Goal: Transaction & Acquisition: Purchase product/service

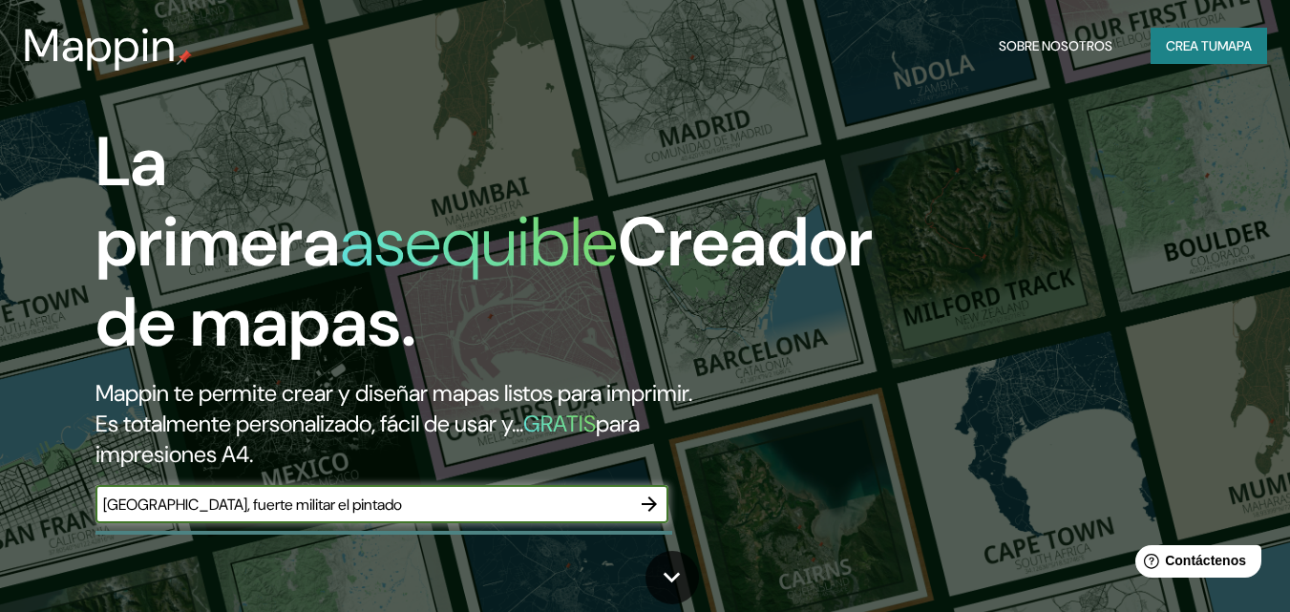
type input "quito, fuerte militar el pintado"
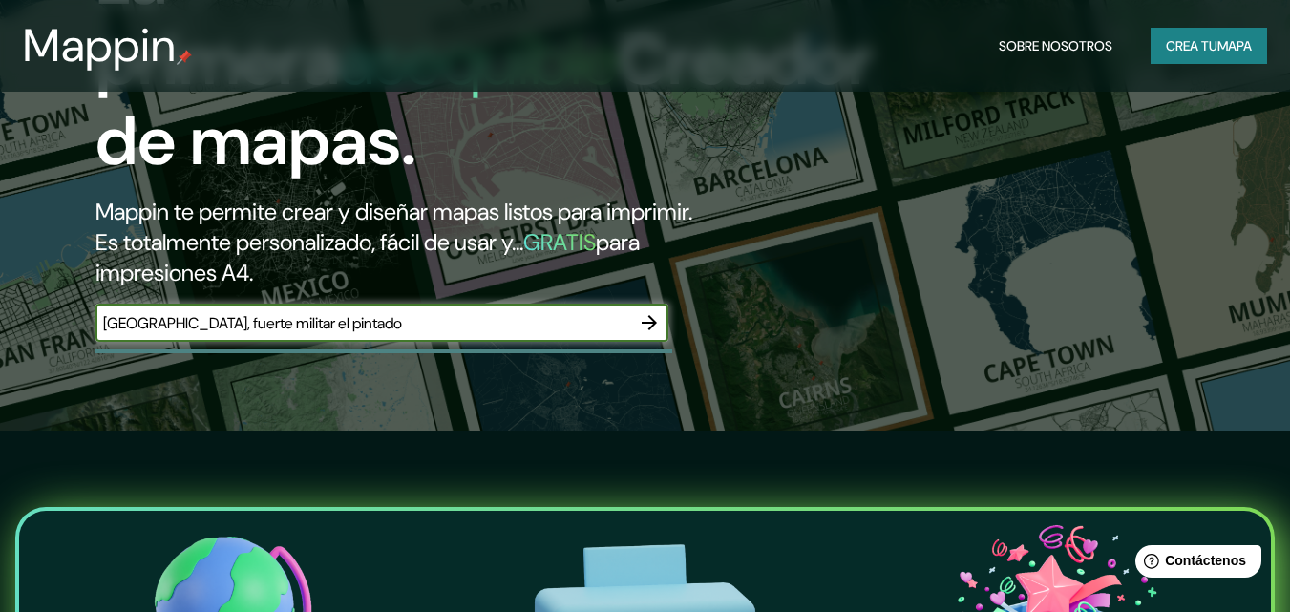
scroll to position [191, 0]
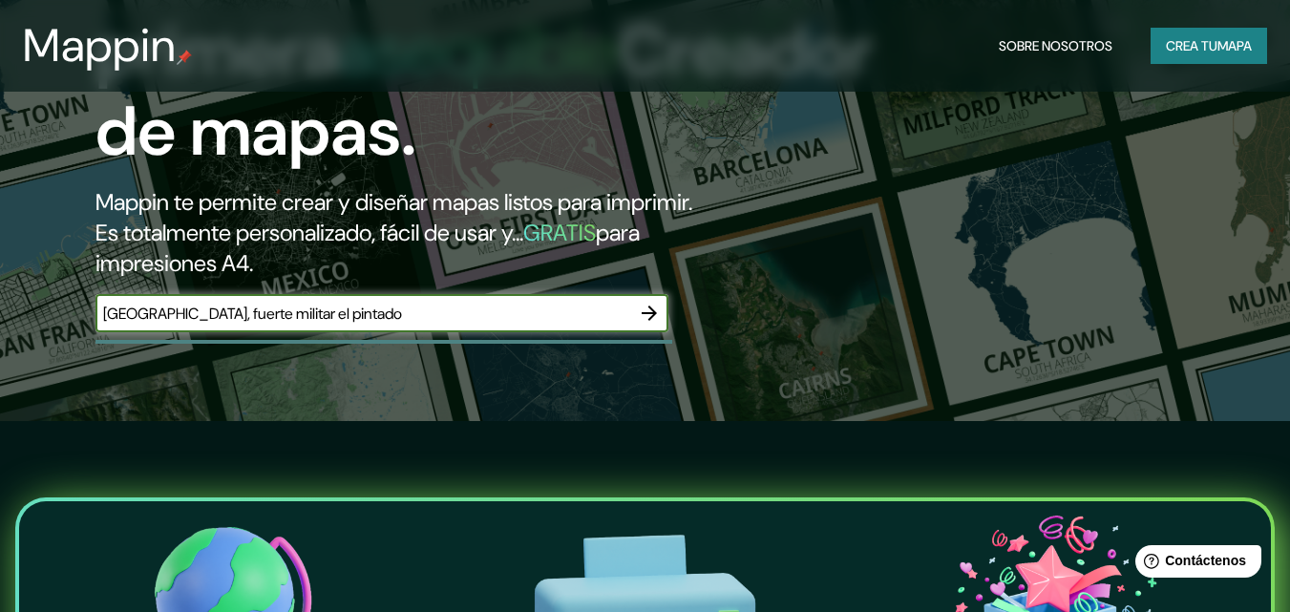
click at [638, 308] on icon "button" at bounding box center [649, 313] width 23 height 23
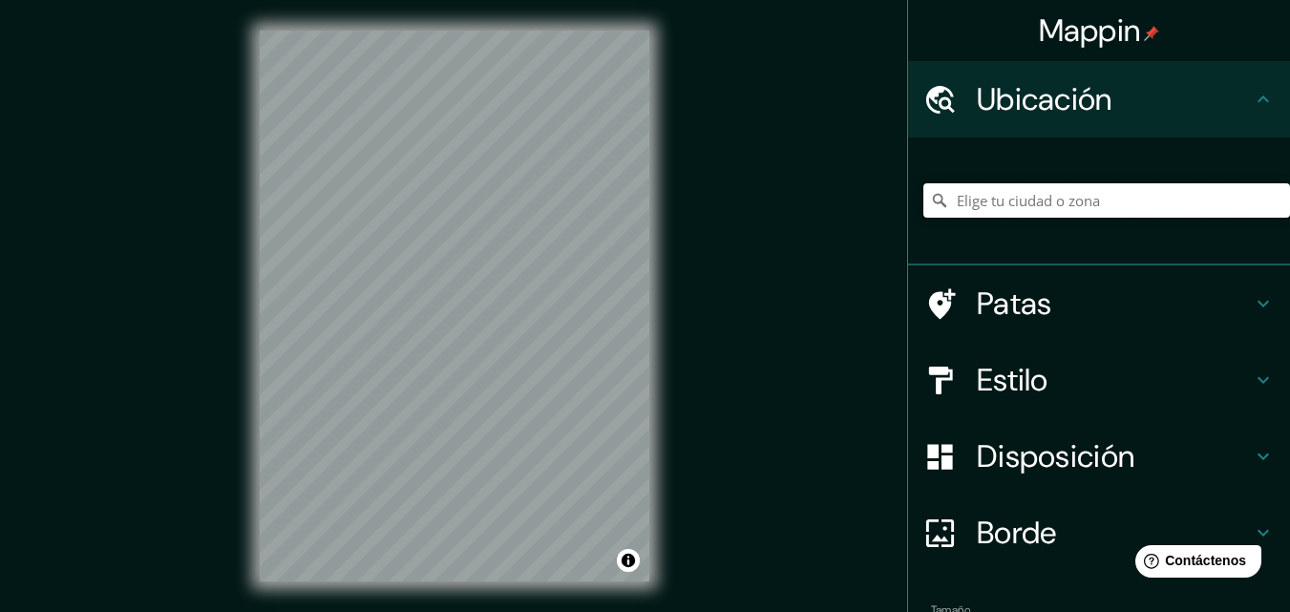
click at [1084, 207] on input "Elige tu ciudad o zona" at bounding box center [1106, 200] width 367 height 34
type input "Entrada Fuerte Militar, Rumiñahui - Pichincha, 1711, Ecuador"
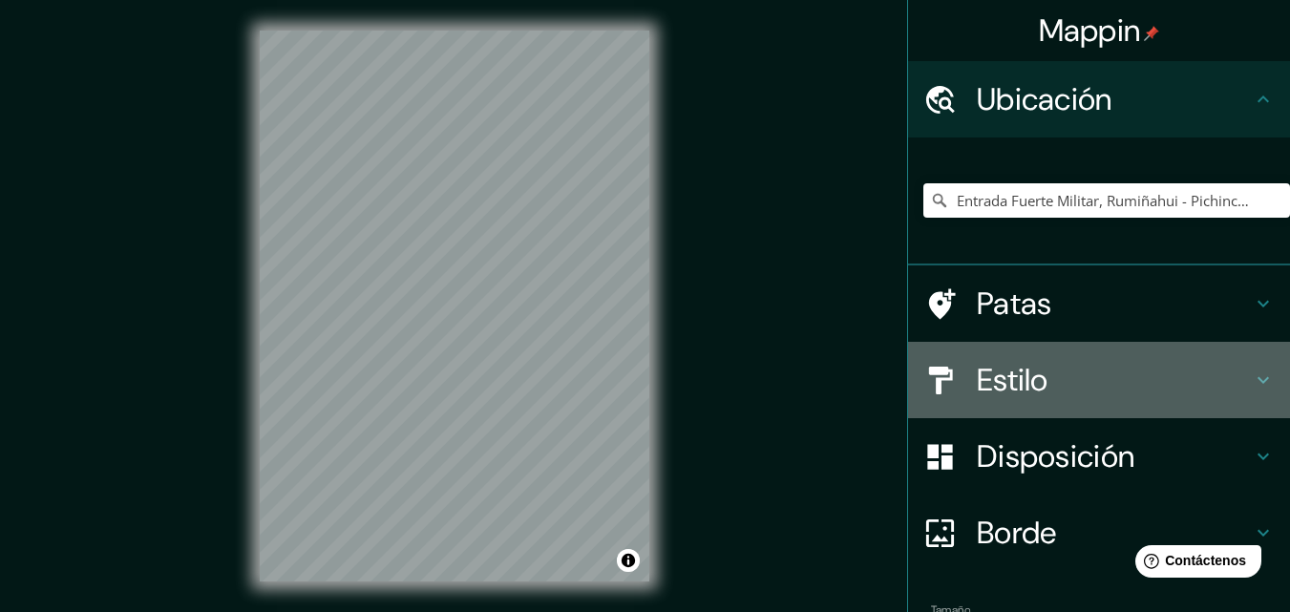
click at [977, 370] on font "Estilo" at bounding box center [1012, 380] width 72 height 40
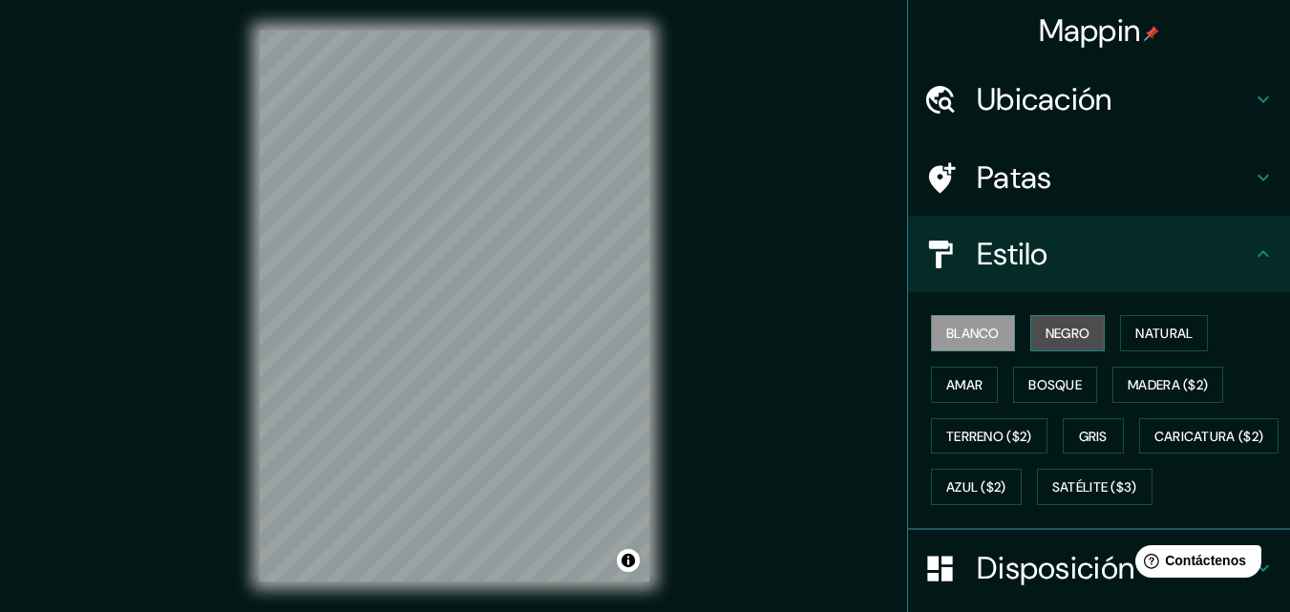
click at [1064, 325] on font "Negro" at bounding box center [1067, 333] width 45 height 17
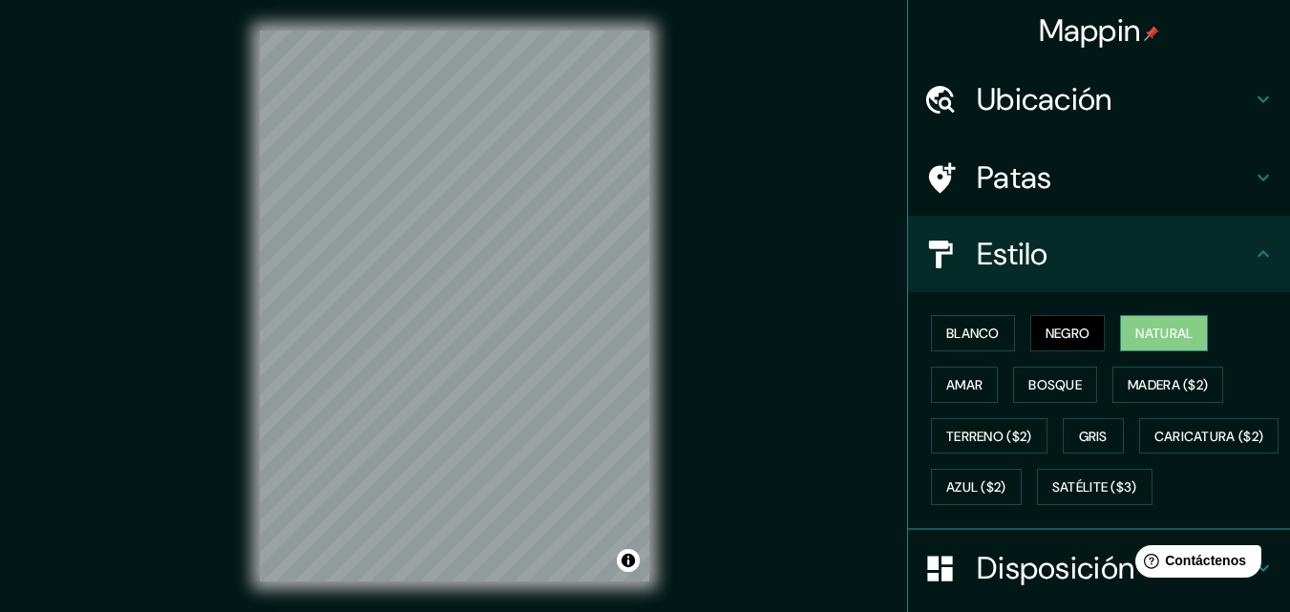
click at [1135, 332] on font "Natural" at bounding box center [1163, 333] width 57 height 17
click at [957, 379] on font "Amar" at bounding box center [964, 384] width 36 height 17
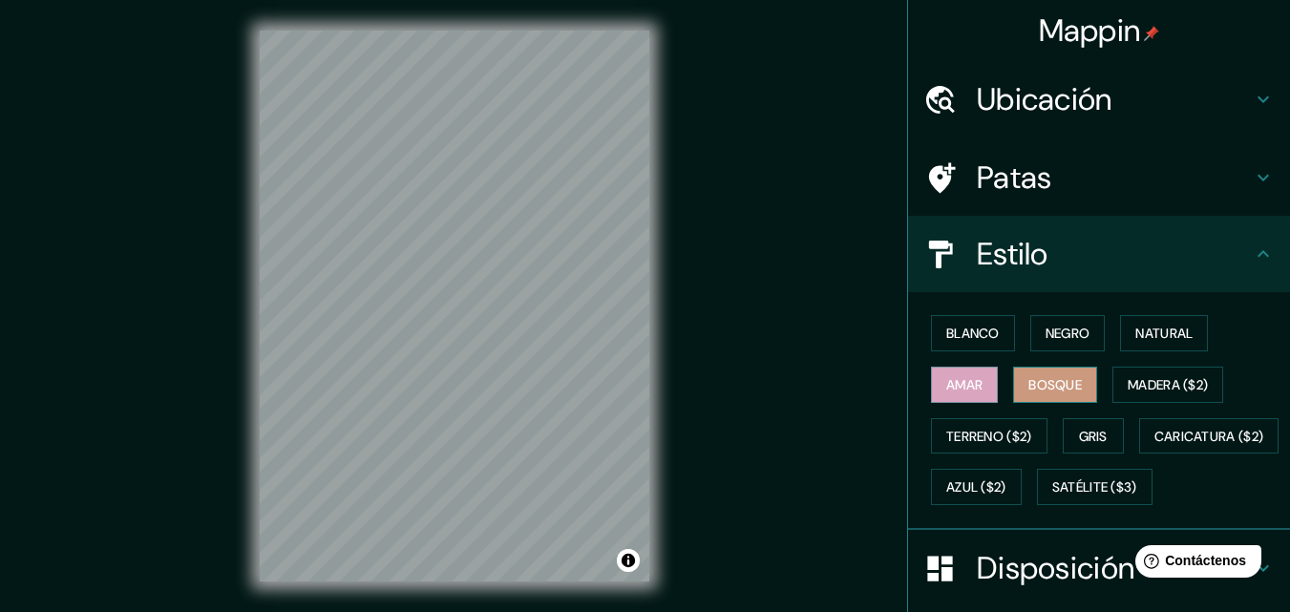
click at [1048, 392] on font "Bosque" at bounding box center [1054, 384] width 53 height 17
click at [1159, 388] on font "Madera ($2)" at bounding box center [1167, 384] width 80 height 17
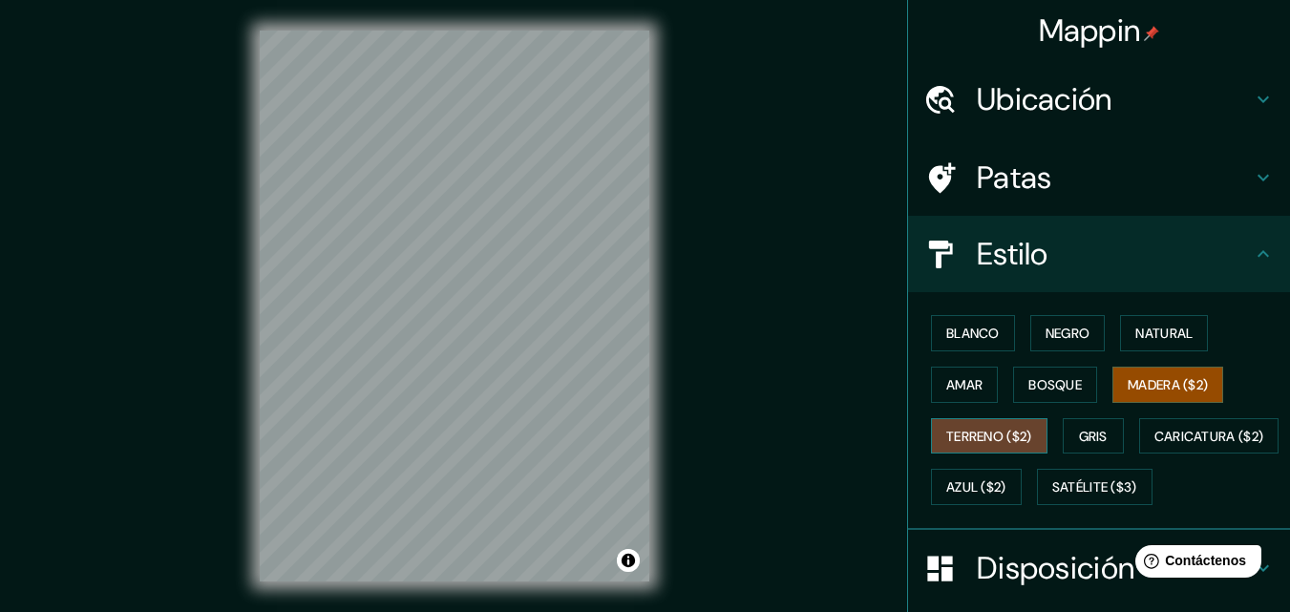
click at [972, 436] on font "Terreno ($2)" at bounding box center [989, 436] width 86 height 17
click at [1093, 441] on font "Gris" at bounding box center [1093, 436] width 29 height 17
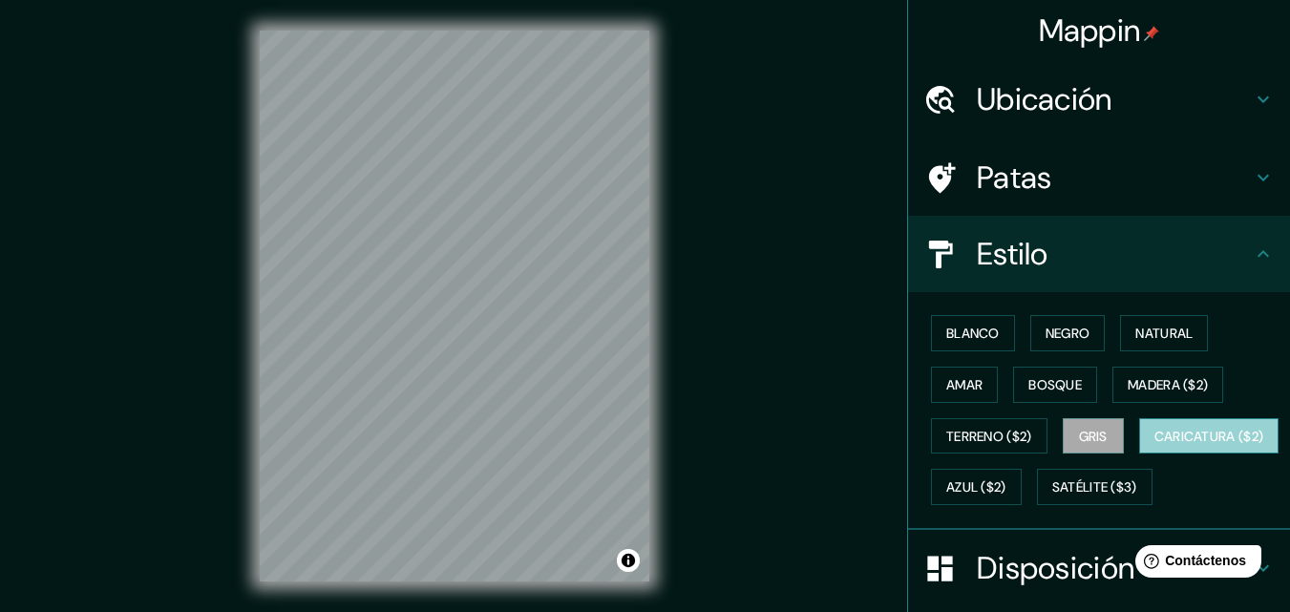
click at [1154, 445] on font "Caricatura ($2)" at bounding box center [1209, 436] width 110 height 17
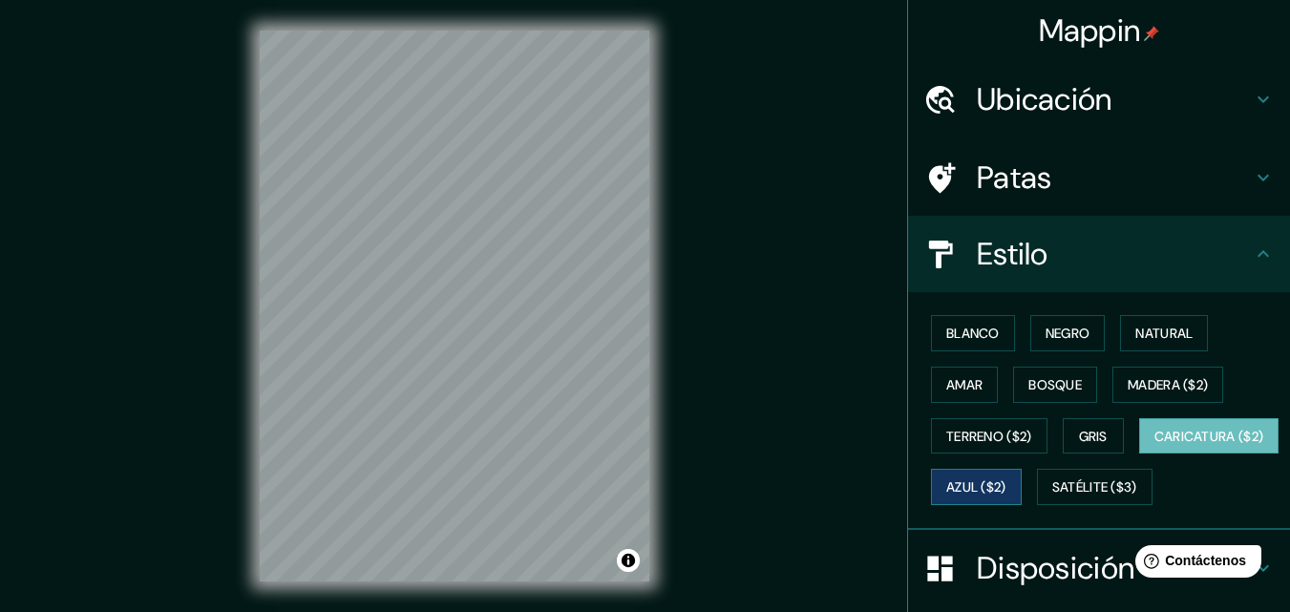
click at [1006, 485] on font "Azul ($2)" at bounding box center [976, 487] width 60 height 17
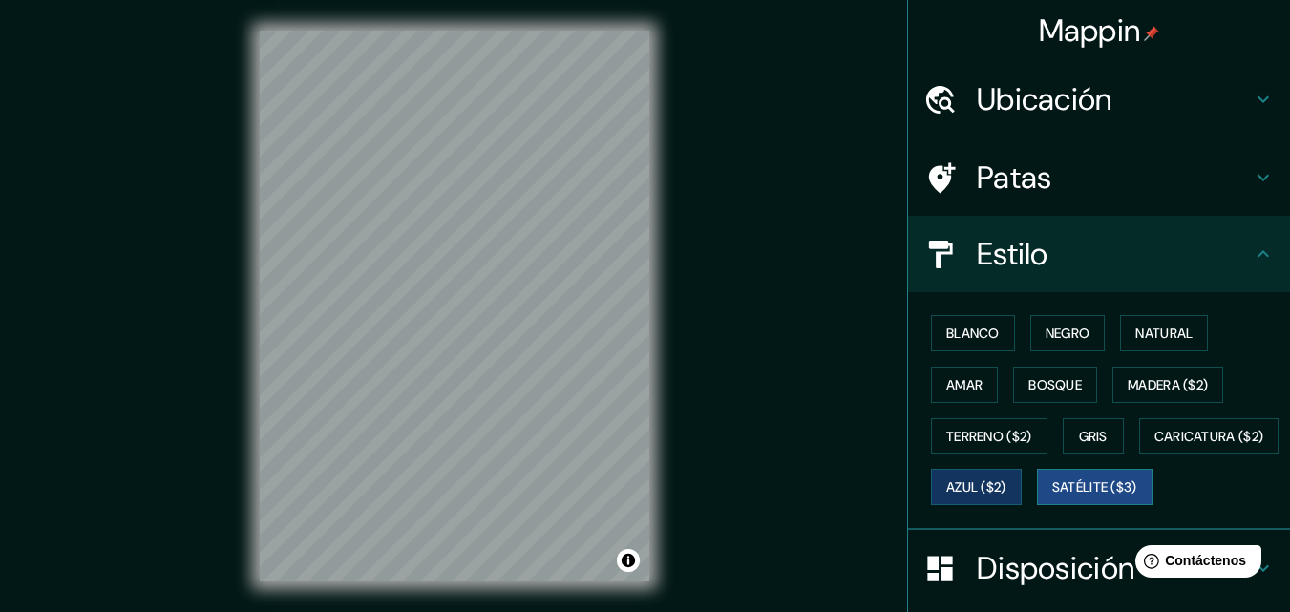
click at [1052, 496] on font "Satélite ($3)" at bounding box center [1094, 487] width 85 height 17
click at [541, 31] on div at bounding box center [454, 31] width 389 height 0
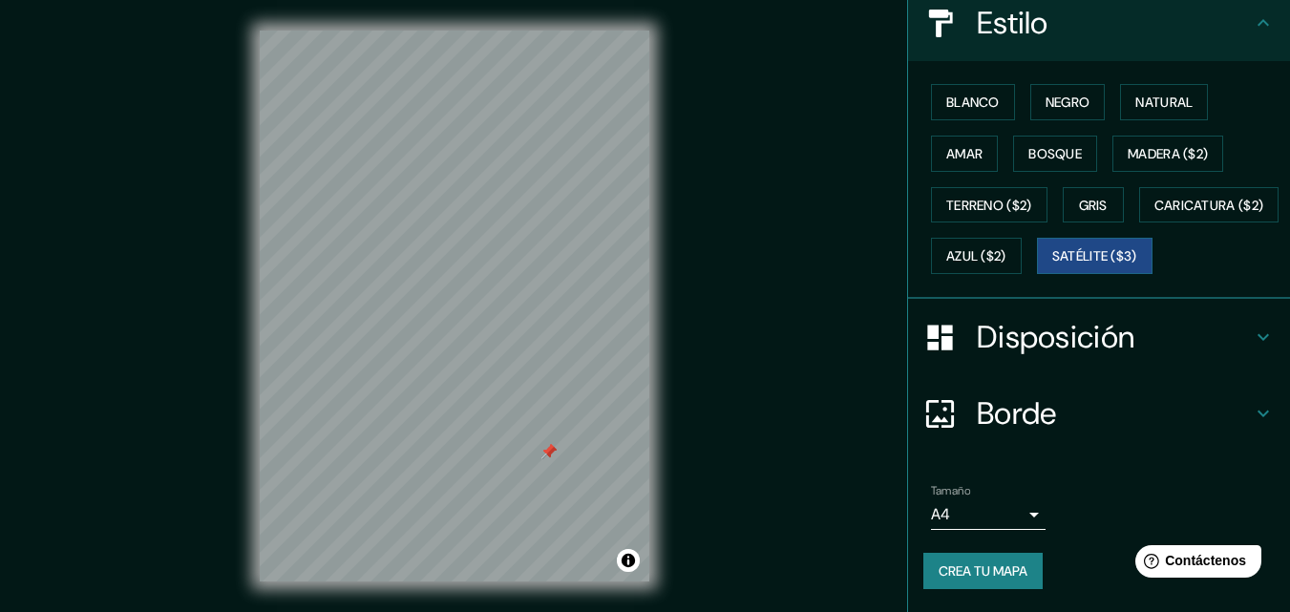
scroll to position [282, 0]
click at [1002, 337] on font "Disposición" at bounding box center [1054, 337] width 157 height 40
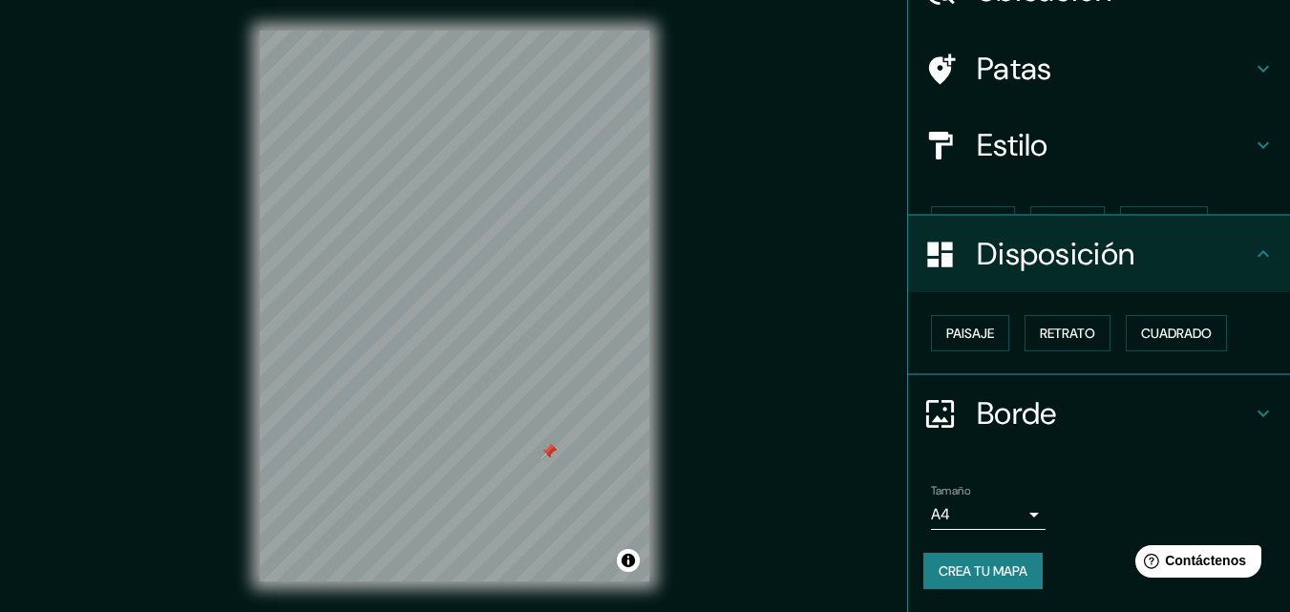
scroll to position [76, 0]
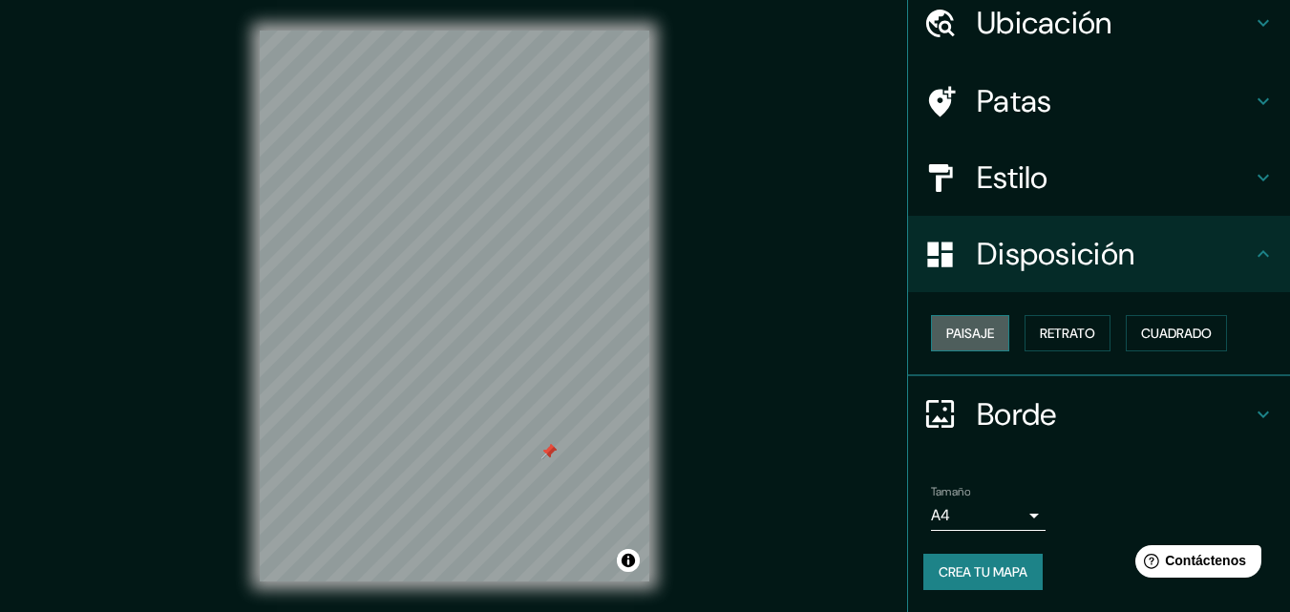
click at [961, 331] on font "Paisaje" at bounding box center [970, 333] width 48 height 17
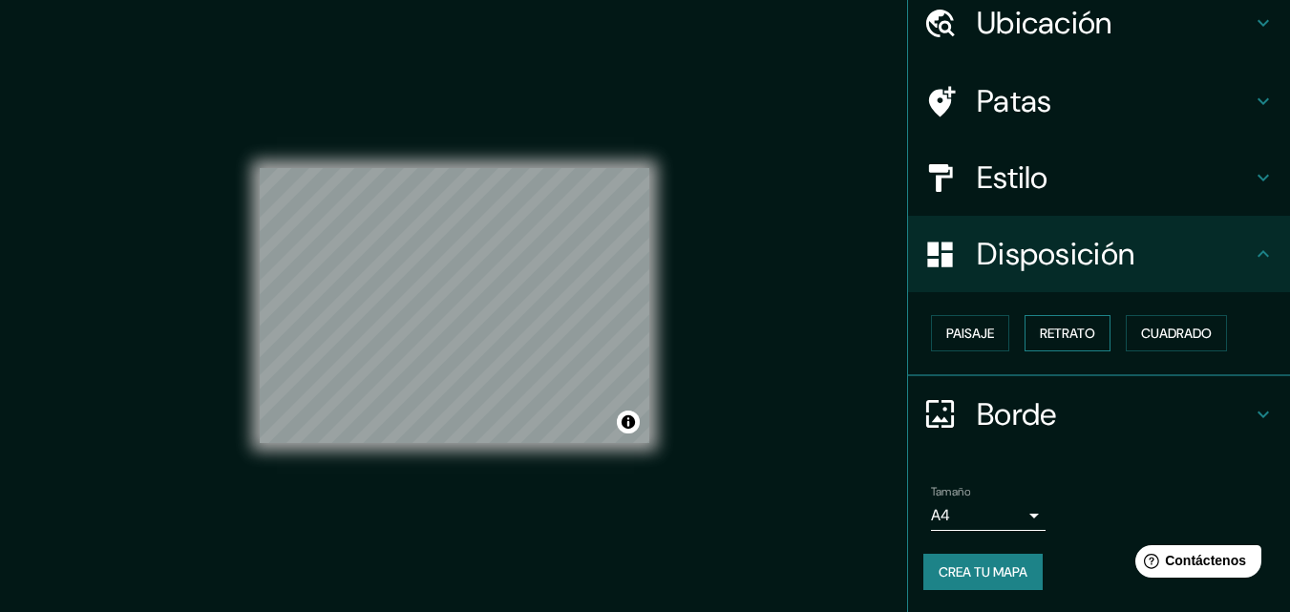
click at [1063, 325] on font "Retrato" at bounding box center [1066, 333] width 55 height 25
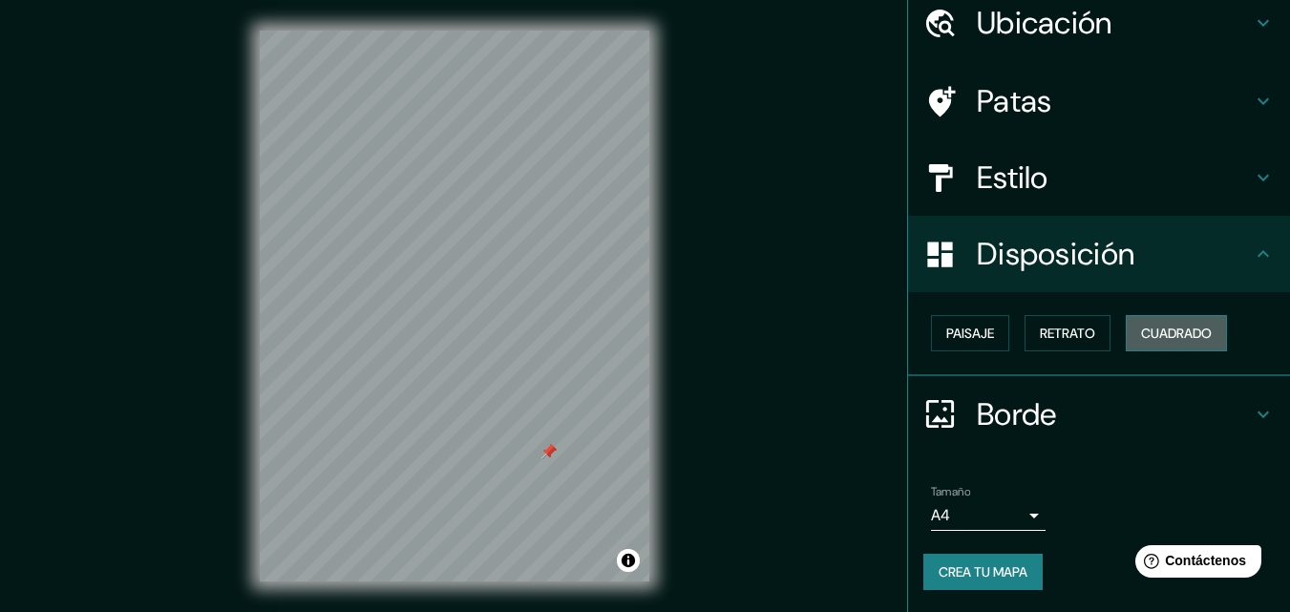
click at [1173, 320] on button "Cuadrado" at bounding box center [1175, 333] width 101 height 36
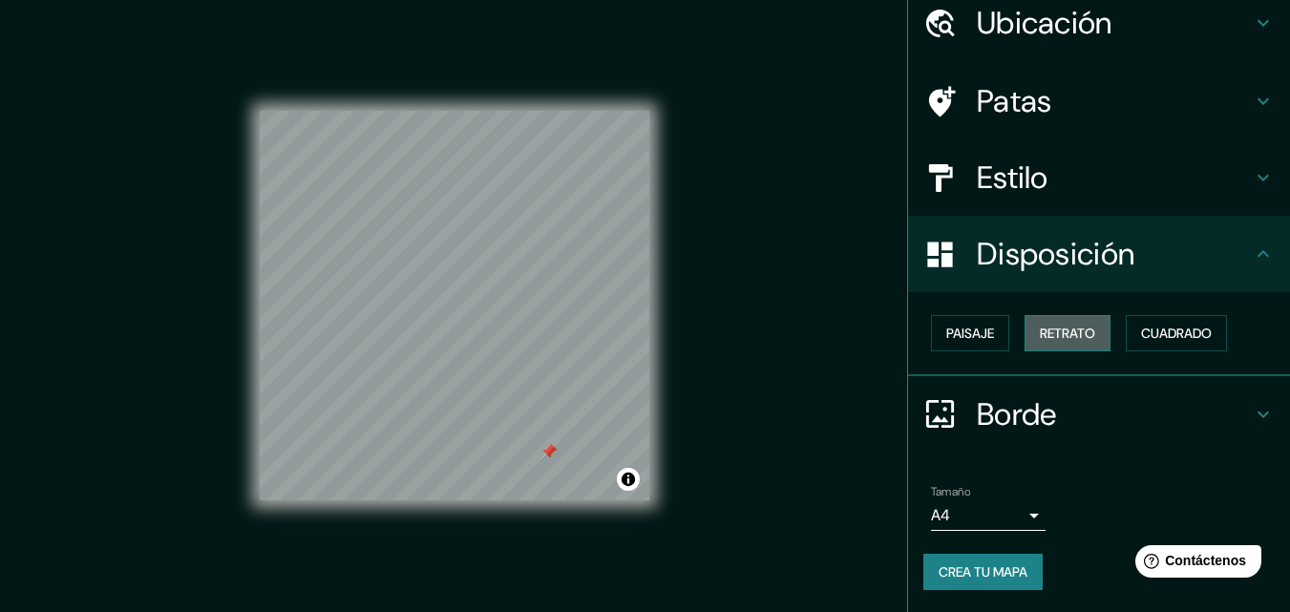
click at [1060, 325] on font "Retrato" at bounding box center [1066, 333] width 55 height 17
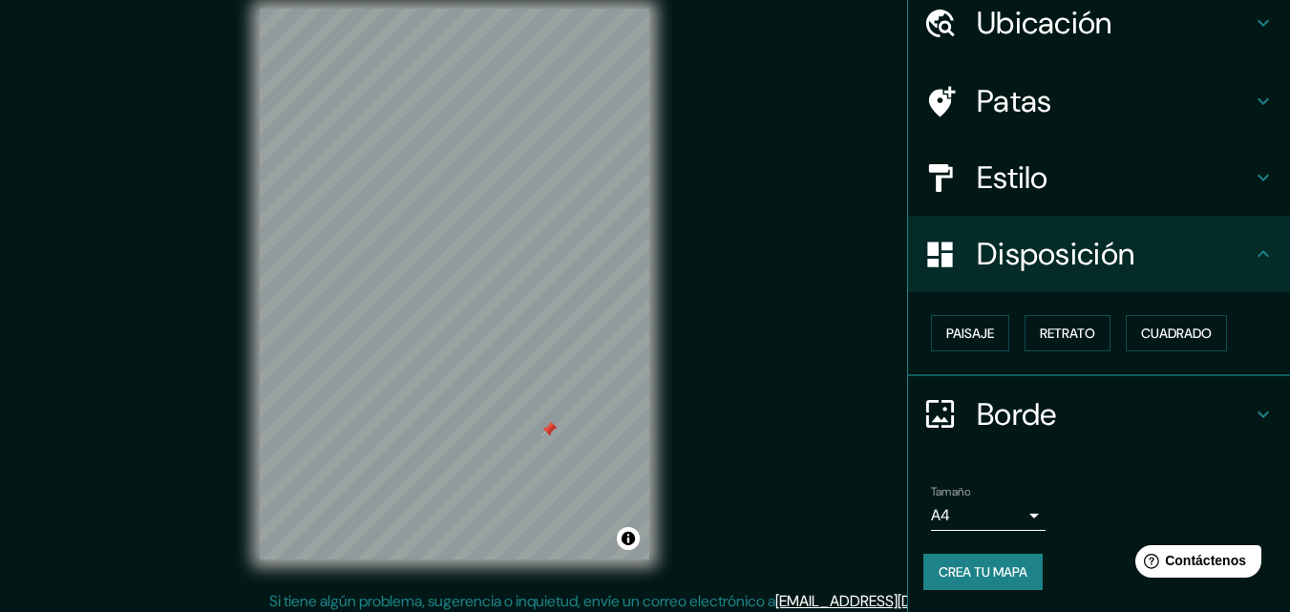
scroll to position [31, 0]
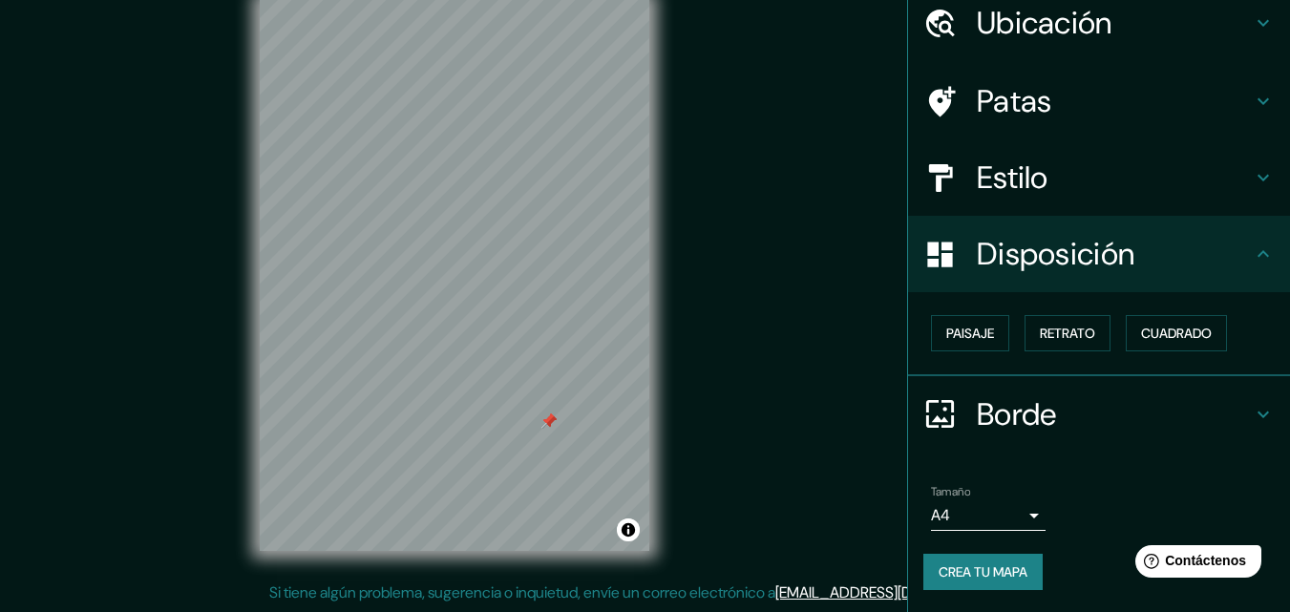
click at [994, 576] on font "Crea tu mapa" at bounding box center [982, 571] width 89 height 17
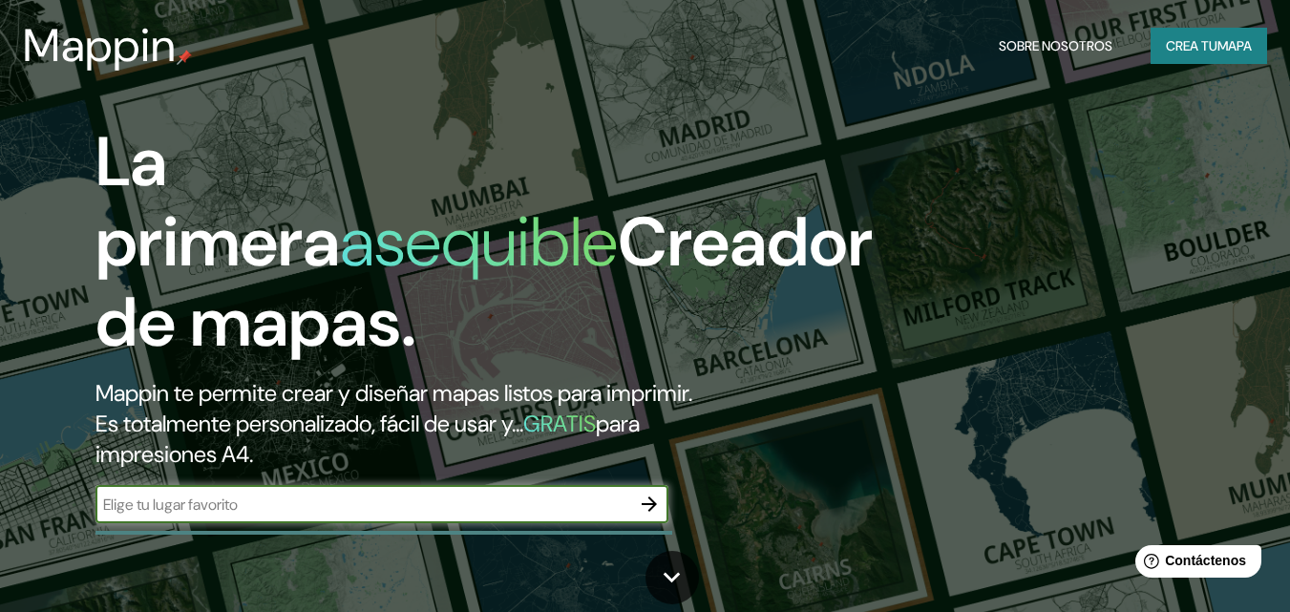
click at [1166, 48] on font "Crea tu" at bounding box center [1191, 45] width 52 height 17
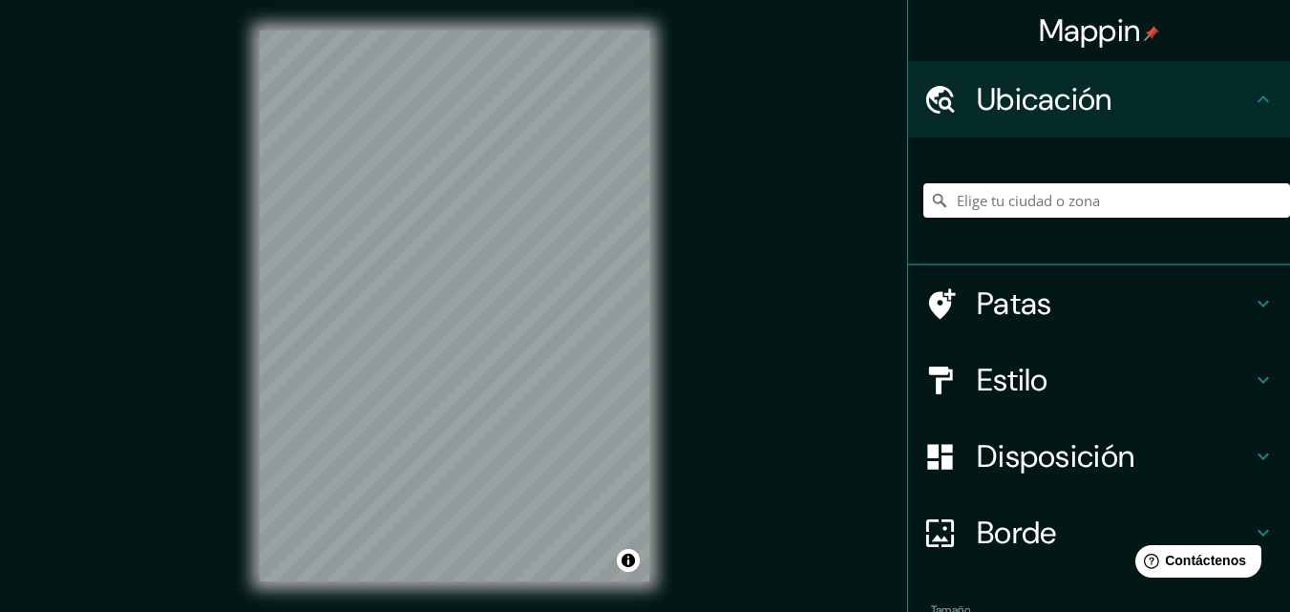
click at [1029, 183] on input "Elige tu ciudad o zona" at bounding box center [1106, 200] width 367 height 34
type input "Quito, Pichincha, Ecuador"
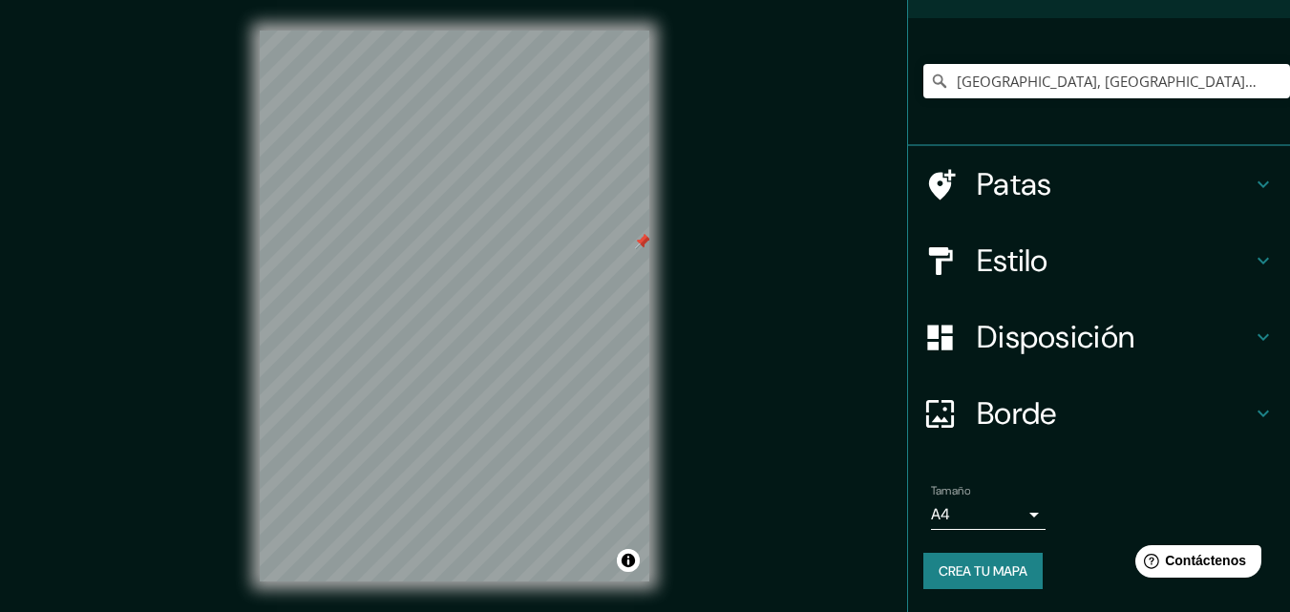
click at [1251, 259] on icon at bounding box center [1262, 260] width 23 height 23
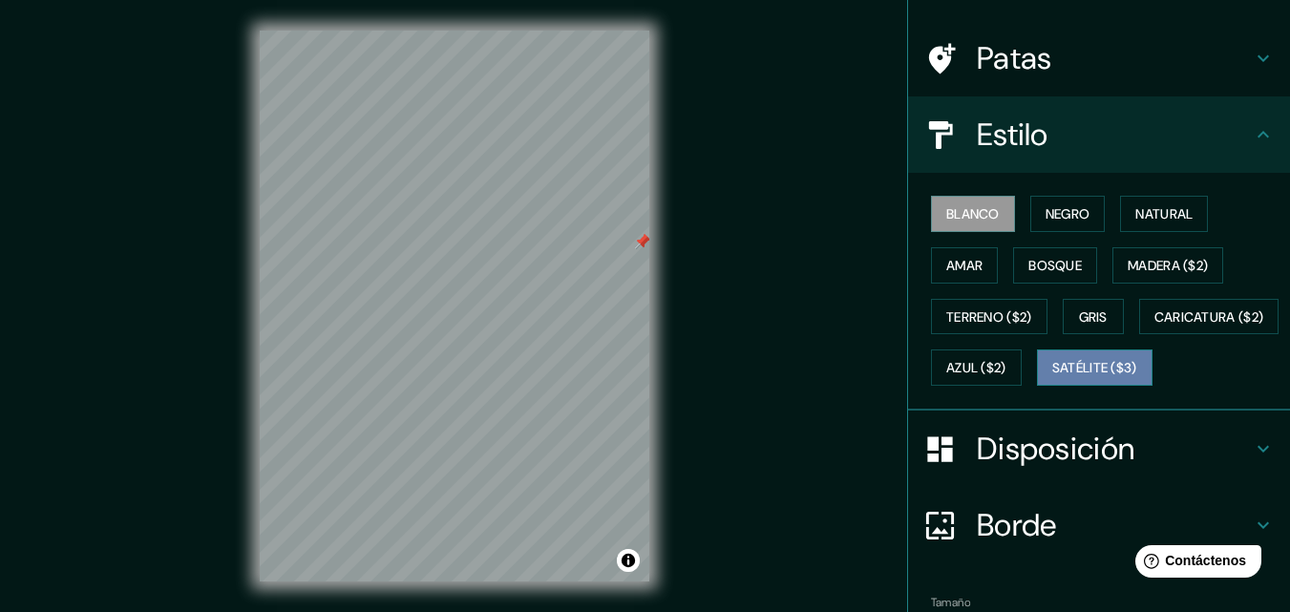
click at [1052, 377] on font "Satélite ($3)" at bounding box center [1094, 368] width 85 height 17
click at [488, 31] on div at bounding box center [454, 31] width 389 height 0
click at [492, 31] on div at bounding box center [454, 31] width 389 height 0
click at [461, 31] on div at bounding box center [454, 31] width 389 height 0
click at [457, 31] on div at bounding box center [454, 31] width 389 height 0
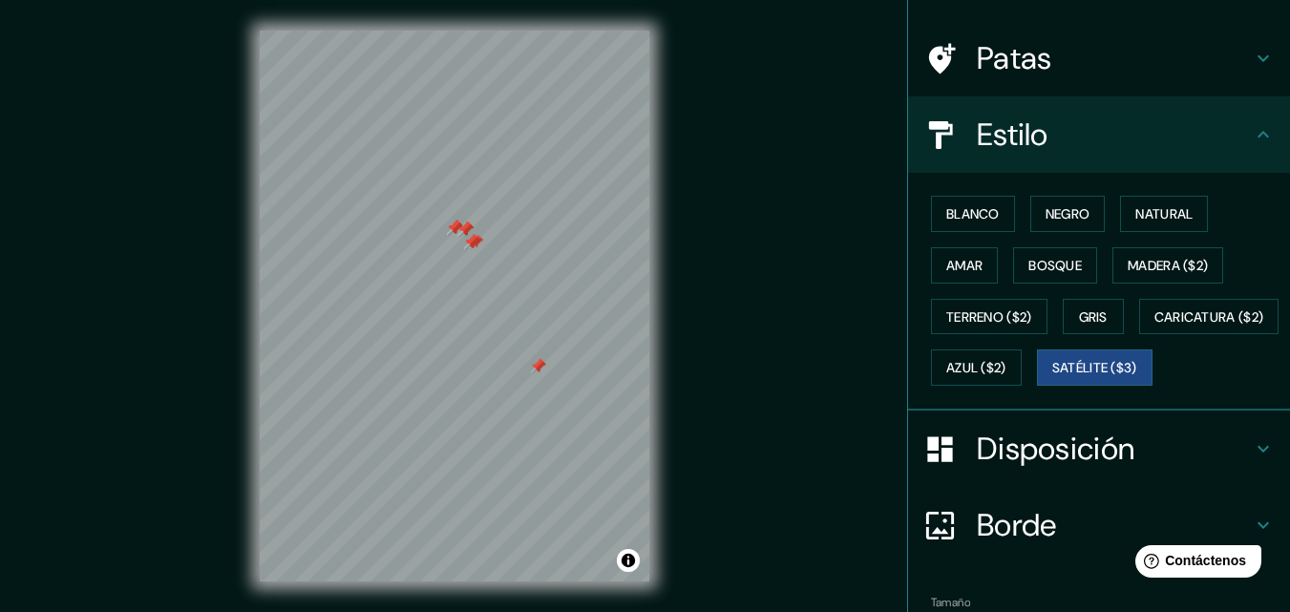
click at [457, 31] on div at bounding box center [454, 31] width 389 height 0
click at [949, 209] on font "Blanco" at bounding box center [972, 213] width 53 height 17
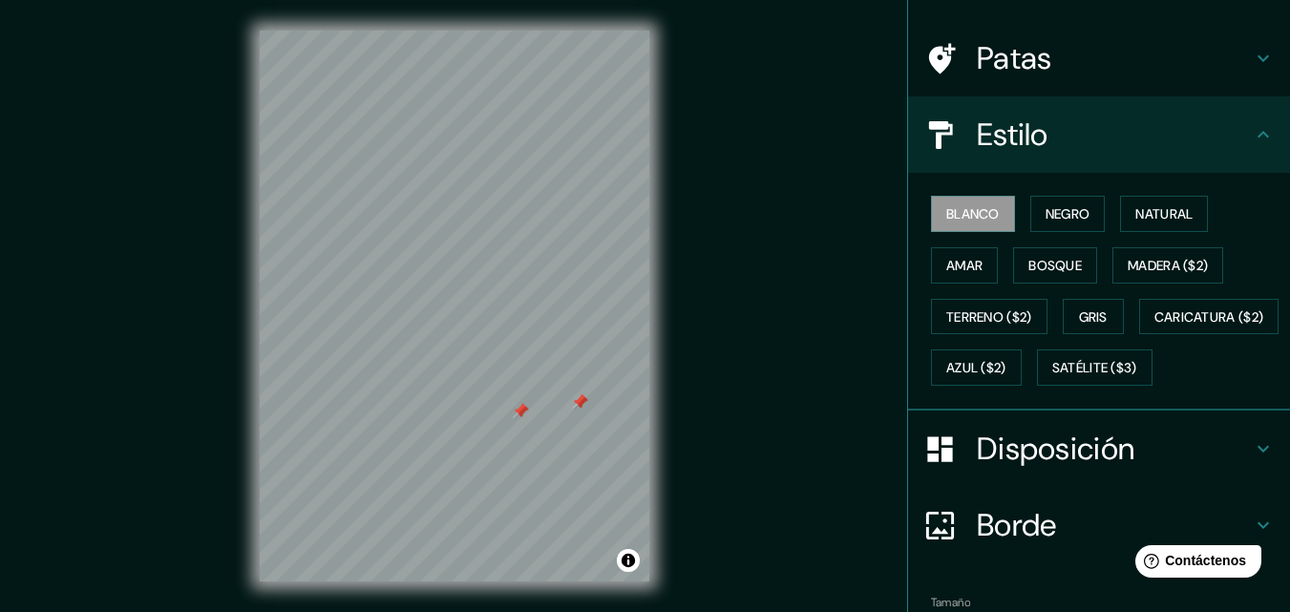
click at [572, 31] on div at bounding box center [454, 31] width 389 height 0
click at [1052, 377] on font "Satélite ($3)" at bounding box center [1094, 368] width 85 height 17
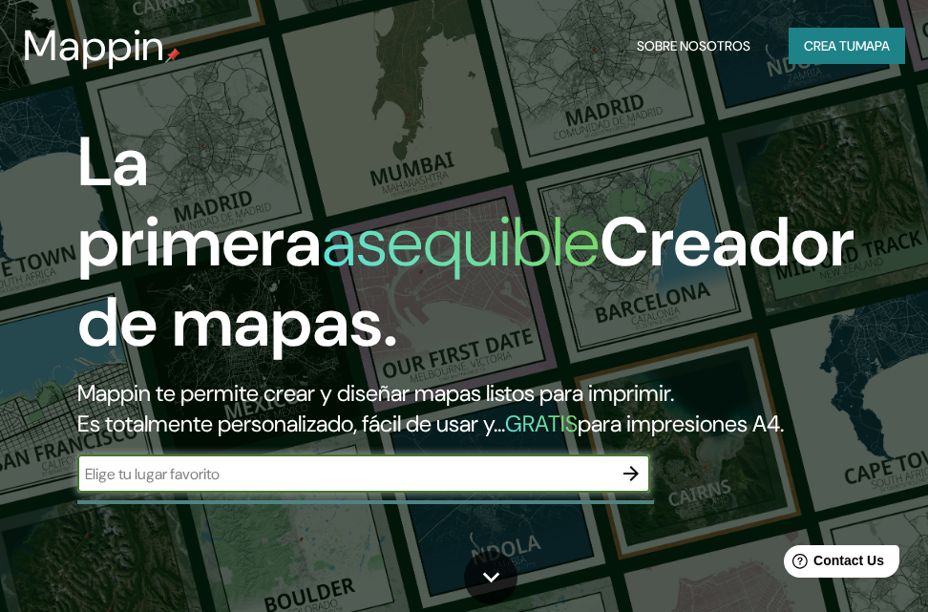
click at [834, 51] on font "Crea tu" at bounding box center [830, 45] width 52 height 17
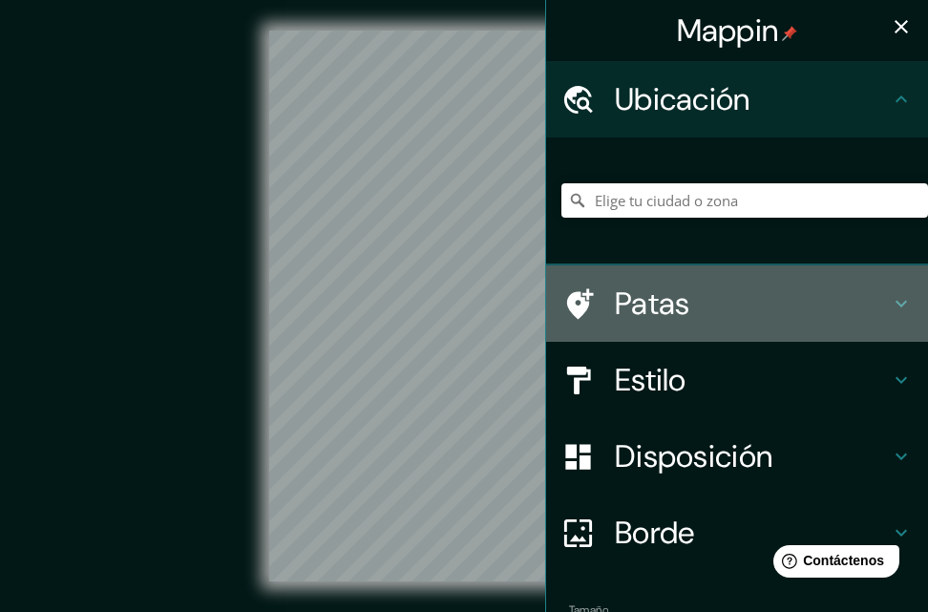
click at [860, 306] on h4 "Patas" at bounding box center [752, 303] width 275 height 38
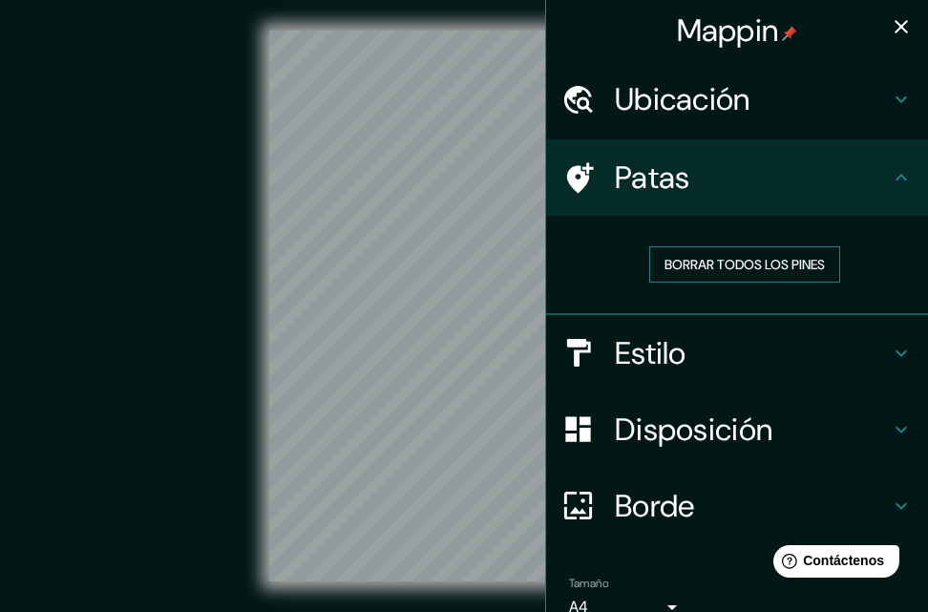
click at [743, 282] on button "Borrar todos los pines" at bounding box center [744, 264] width 191 height 36
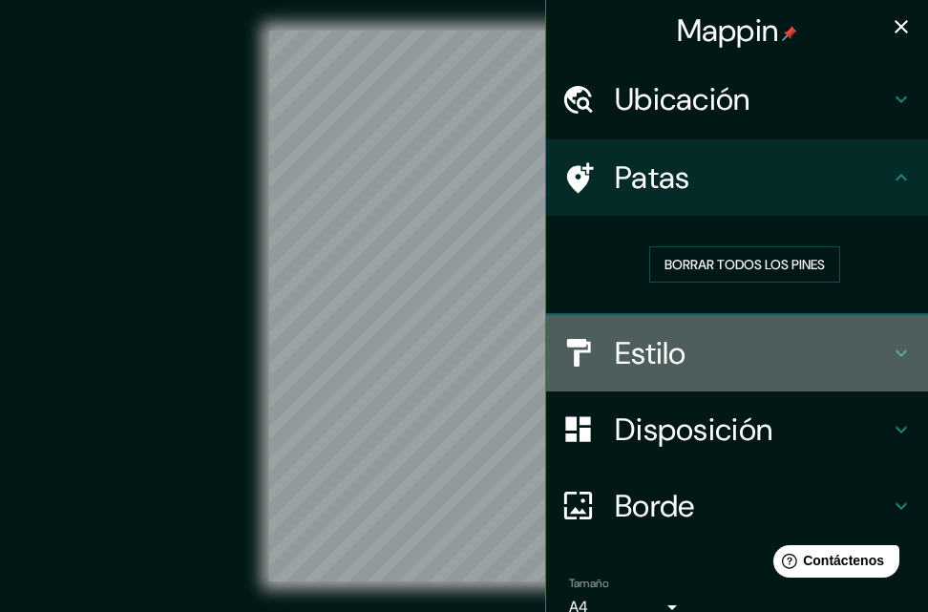
click at [890, 355] on icon at bounding box center [901, 353] width 23 height 23
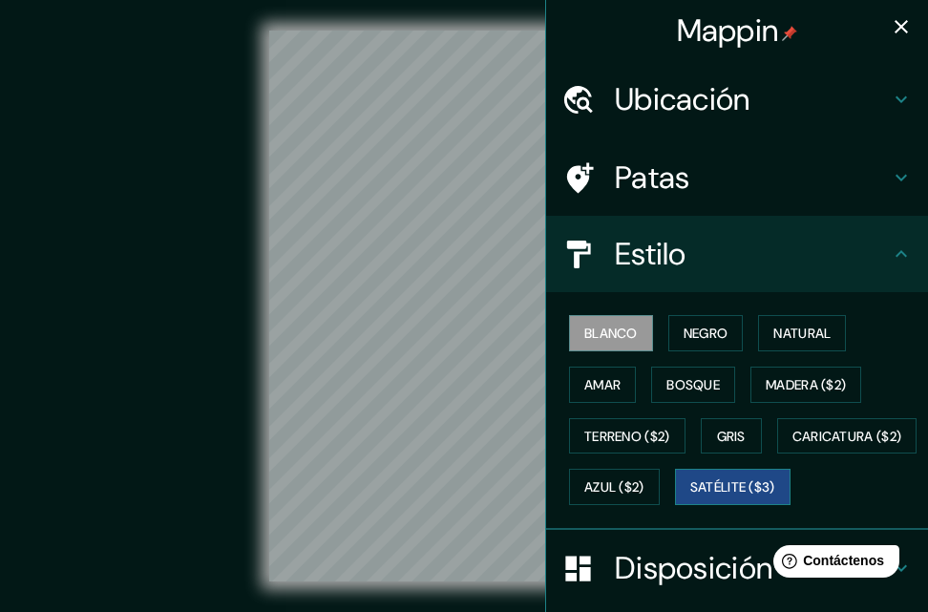
click at [690, 496] on font "Satélite ($3)" at bounding box center [732, 487] width 85 height 17
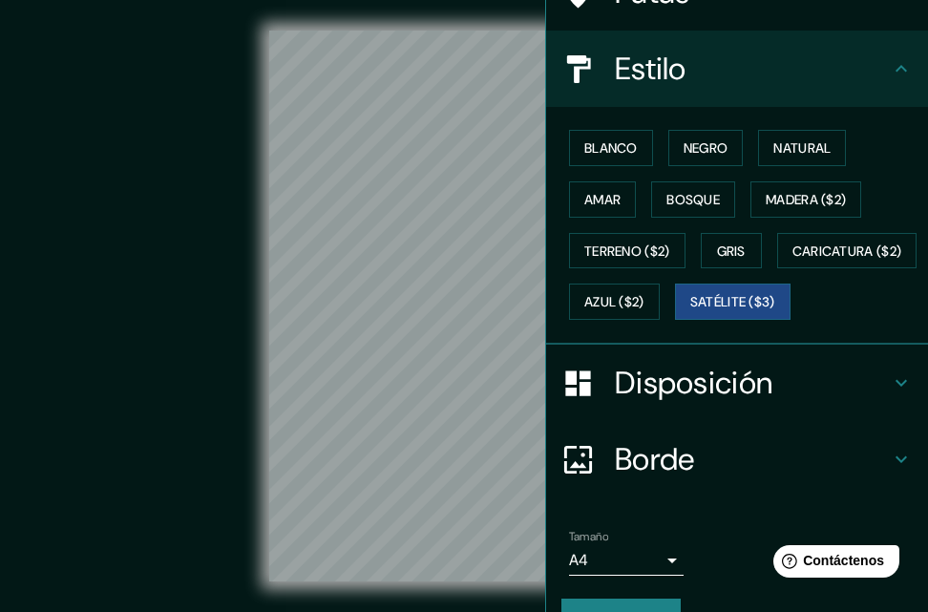
scroll to position [282, 0]
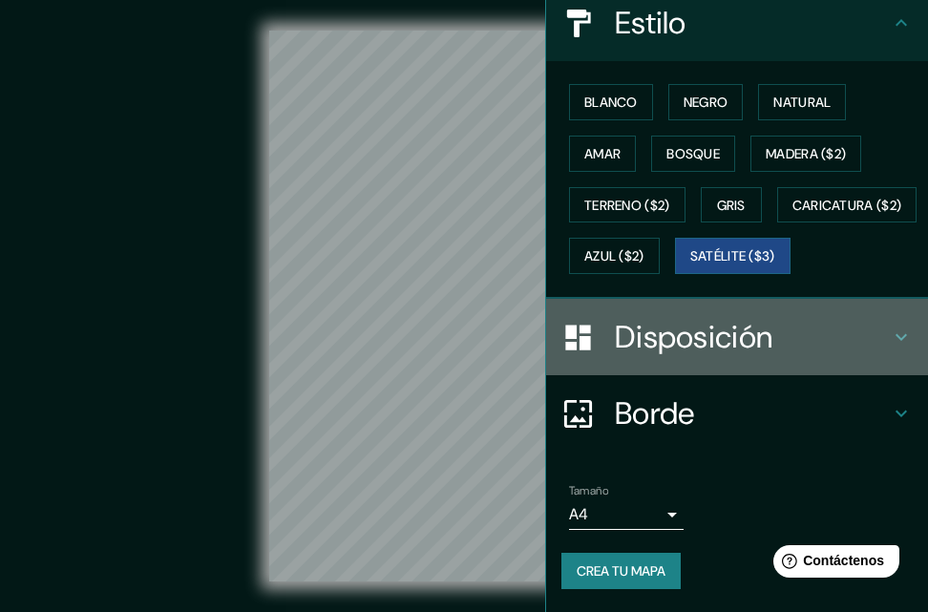
click at [890, 343] on icon at bounding box center [901, 336] width 23 height 23
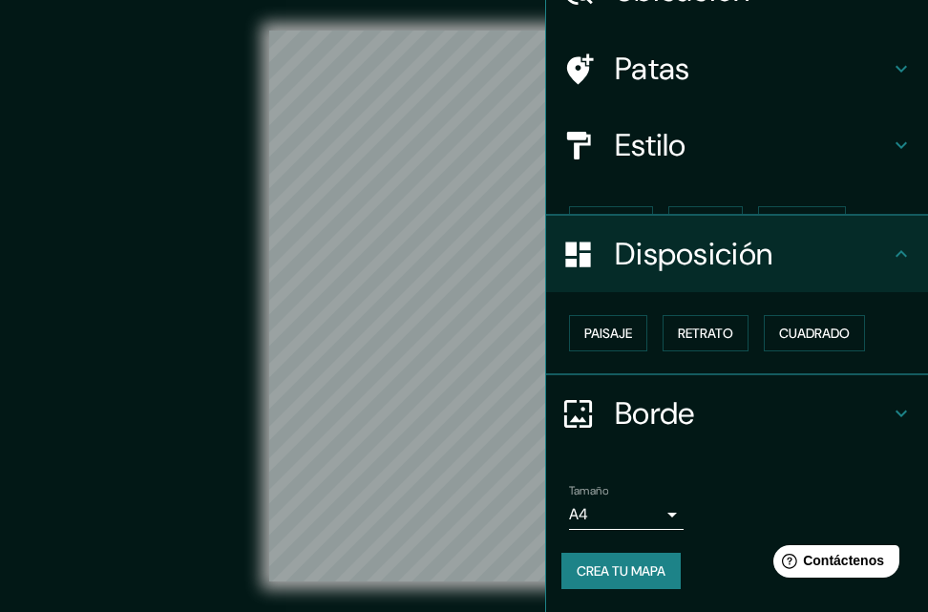
scroll to position [76, 0]
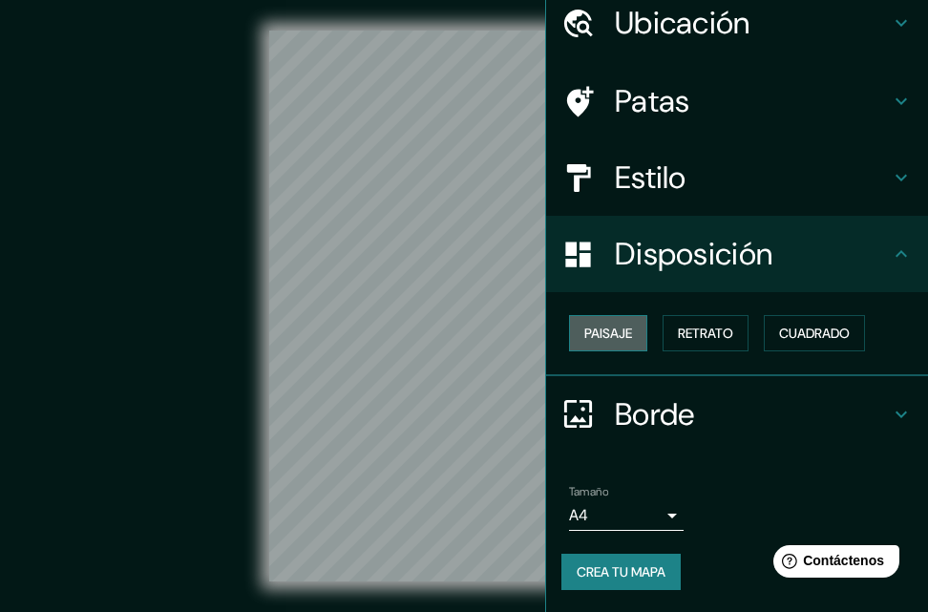
click at [603, 336] on font "Paisaje" at bounding box center [608, 333] width 48 height 17
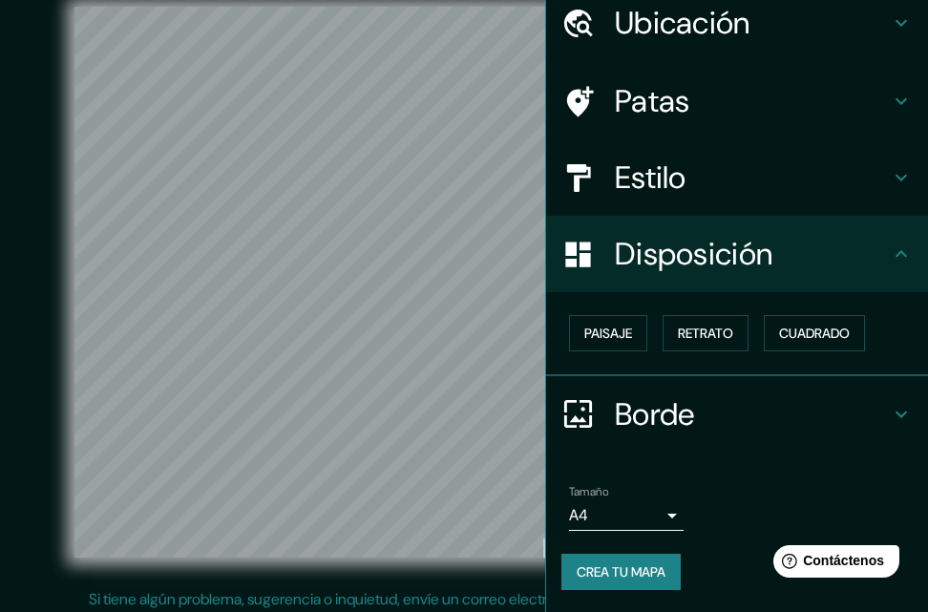
scroll to position [31, 0]
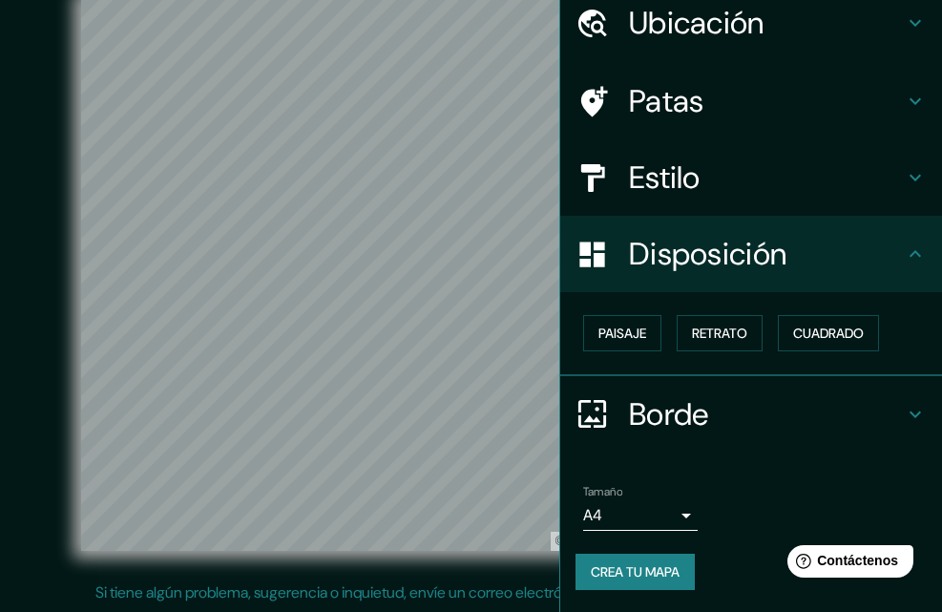
click at [659, 514] on body "Mappin Ubicación Patas Estilo Disposición Paisaje Retrato Cuadrado Borde Elige …" at bounding box center [471, 275] width 942 height 612
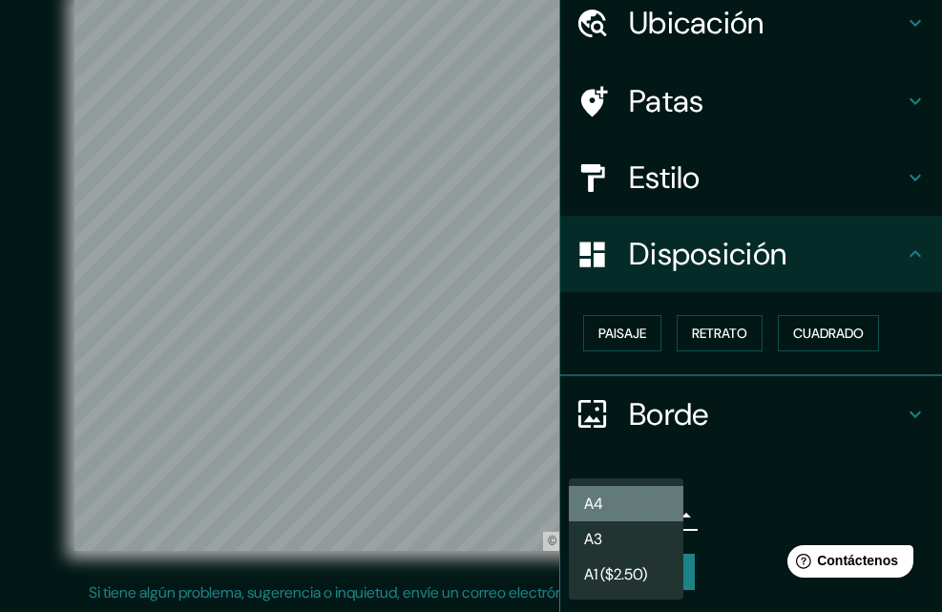
click at [666, 507] on li "A4" at bounding box center [626, 503] width 115 height 35
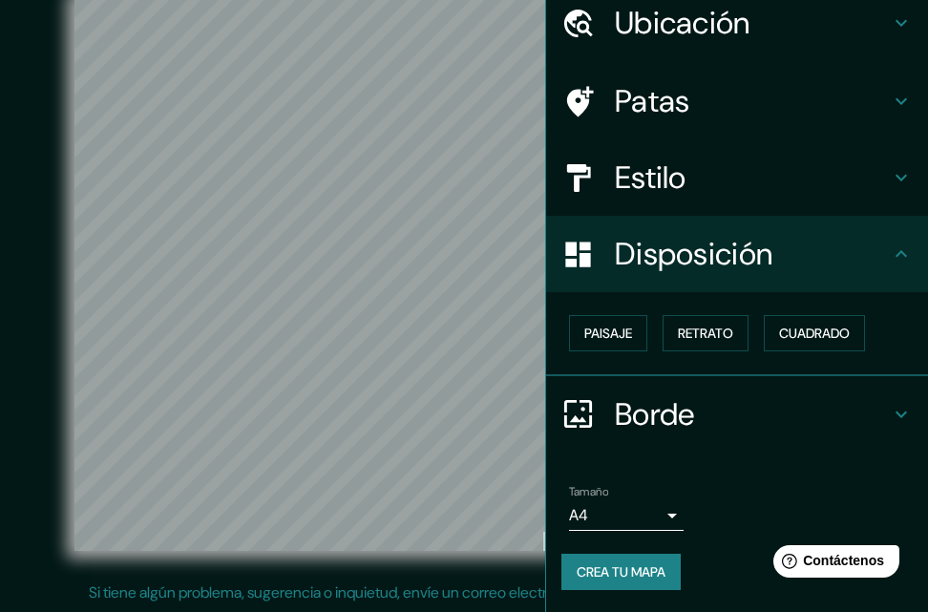
click at [768, 472] on li "Tamaño A4 single Crea tu mapa" at bounding box center [737, 541] width 382 height 143
click at [619, 568] on font "Crea tu mapa" at bounding box center [621, 571] width 89 height 17
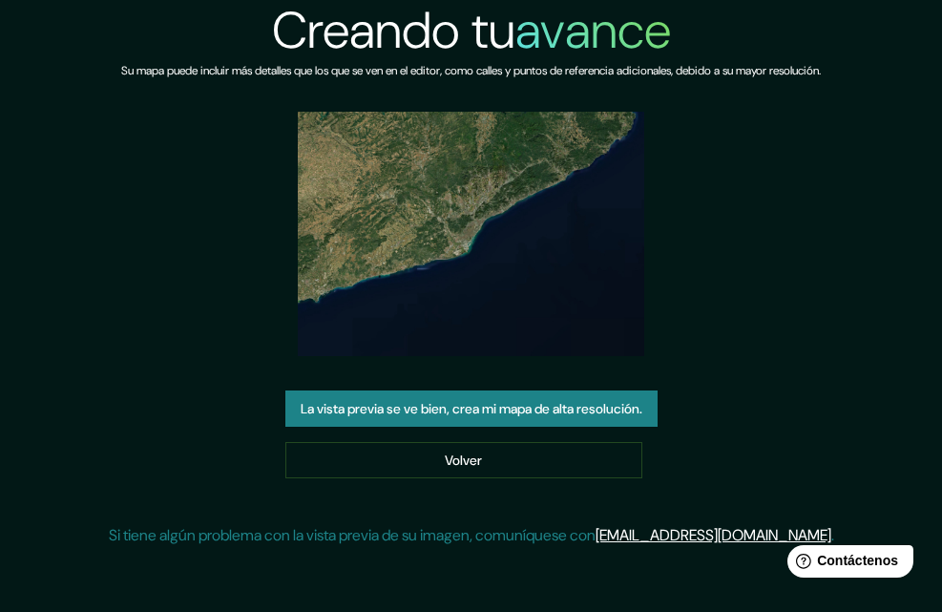
click at [577, 415] on font "La vista previa se ve bien, crea mi mapa de alta resolución." at bounding box center [472, 409] width 342 height 17
